Goal: Task Accomplishment & Management: Manage account settings

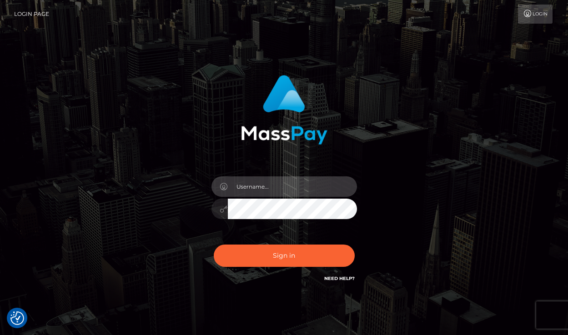
type input "[EMAIL_ADDRESS][DOMAIN_NAME]"
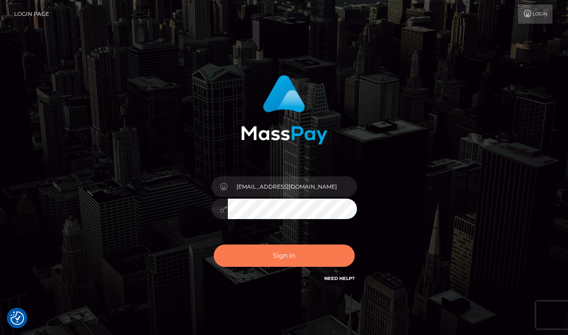
click at [254, 253] on button "Sign in" at bounding box center [284, 256] width 141 height 22
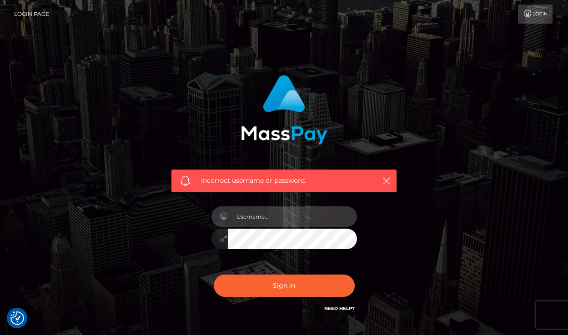
type input "[EMAIL_ADDRESS][DOMAIN_NAME]"
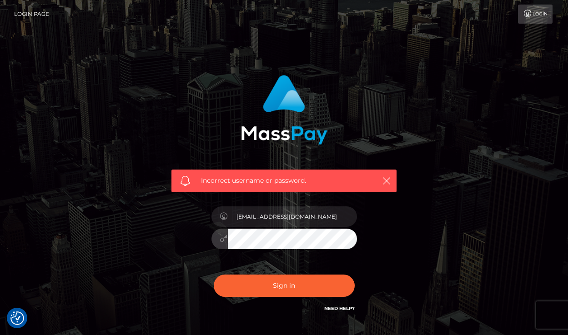
click at [284, 285] on button "Sign in" at bounding box center [284, 286] width 141 height 22
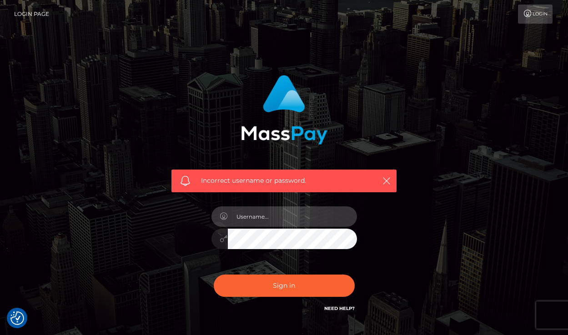
type input "[EMAIL_ADDRESS][DOMAIN_NAME]"
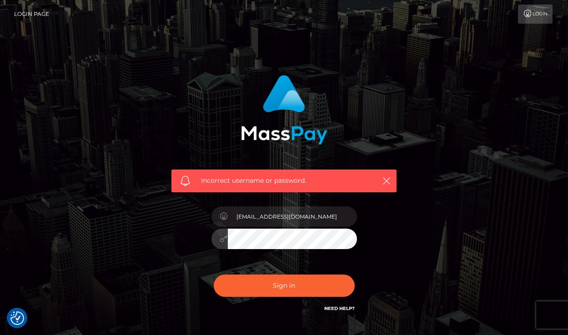
click at [284, 285] on button "Sign in" at bounding box center [284, 286] width 141 height 22
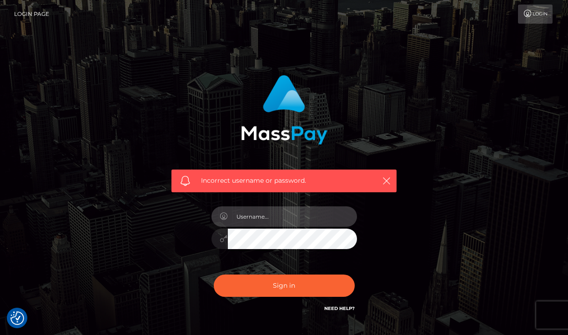
type input "[EMAIL_ADDRESS][DOMAIN_NAME]"
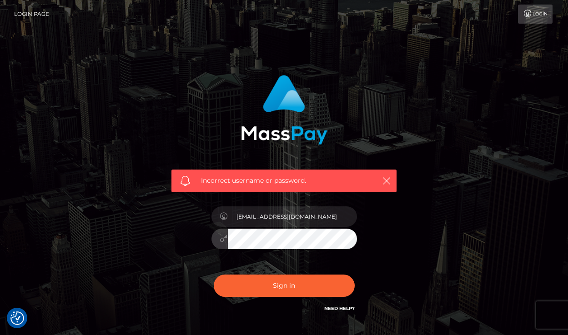
click at [284, 285] on button "Sign in" at bounding box center [284, 286] width 141 height 22
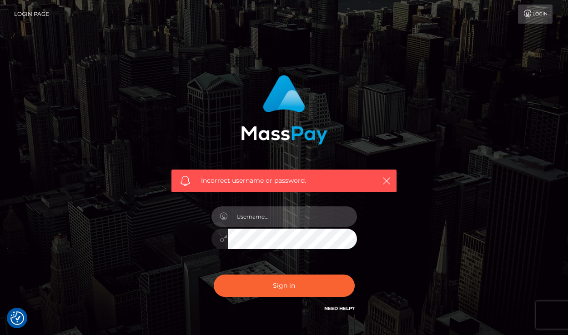
type input "[EMAIL_ADDRESS][DOMAIN_NAME]"
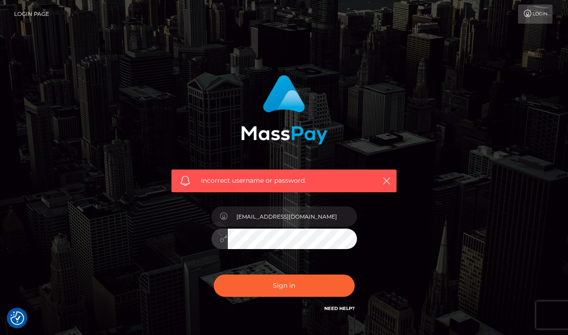
click at [284, 285] on button "Sign in" at bounding box center [284, 286] width 141 height 22
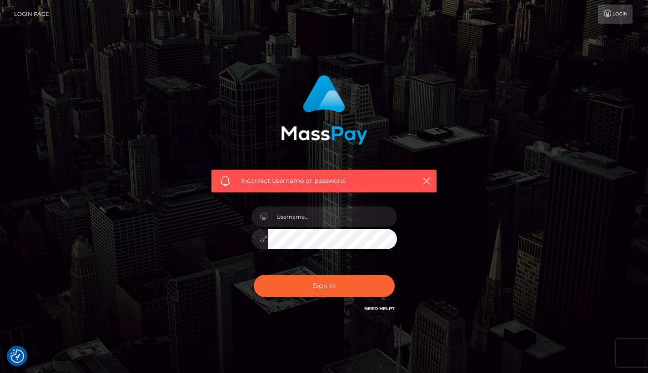
click at [401, 268] on div at bounding box center [324, 235] width 159 height 70
click at [373, 314] on div "Incorrect username or password." at bounding box center [324, 194] width 239 height 252
click at [373, 313] on div "Need Help?" at bounding box center [379, 309] width 30 height 11
click at [373, 308] on link "Need Help?" at bounding box center [379, 308] width 30 height 6
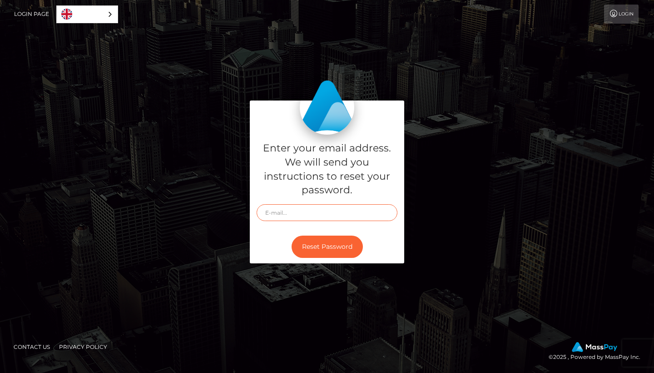
type input "[EMAIL_ADDRESS][DOMAIN_NAME]"
click at [318, 246] on button "Reset Password" at bounding box center [327, 246] width 71 height 22
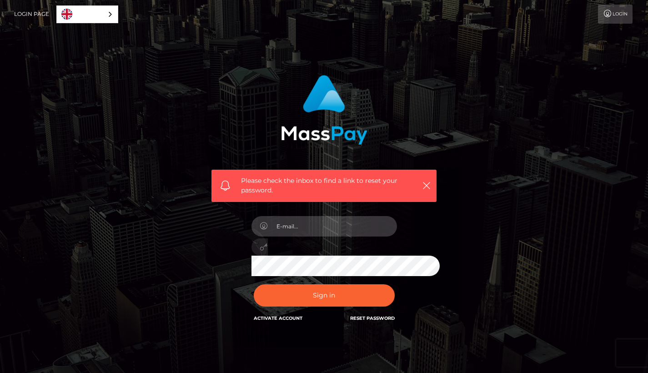
type input "[EMAIL_ADDRESS][DOMAIN_NAME]"
click at [324, 294] on button "Sign in" at bounding box center [324, 295] width 141 height 22
